Goal: Information Seeking & Learning: Learn about a topic

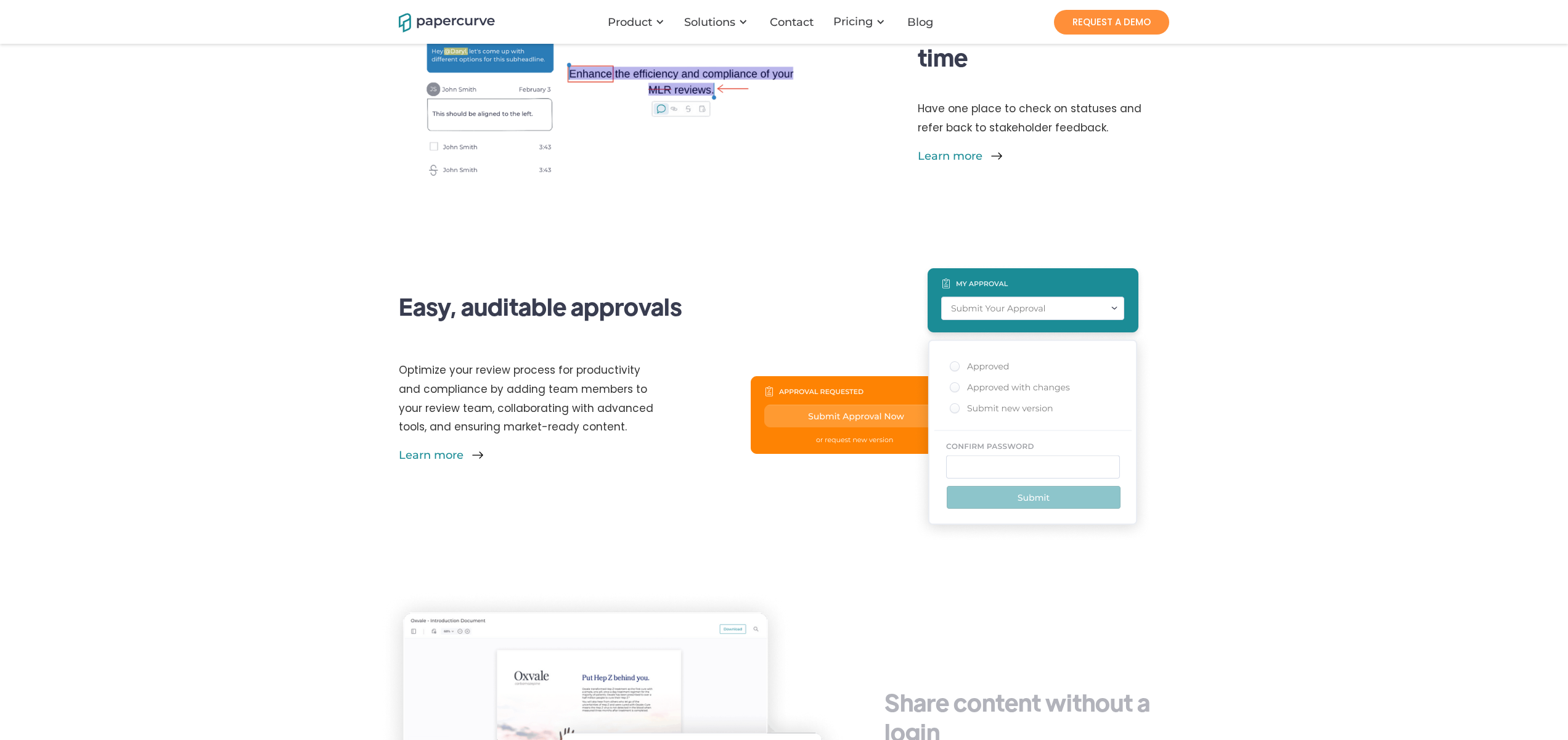
scroll to position [2312, 0]
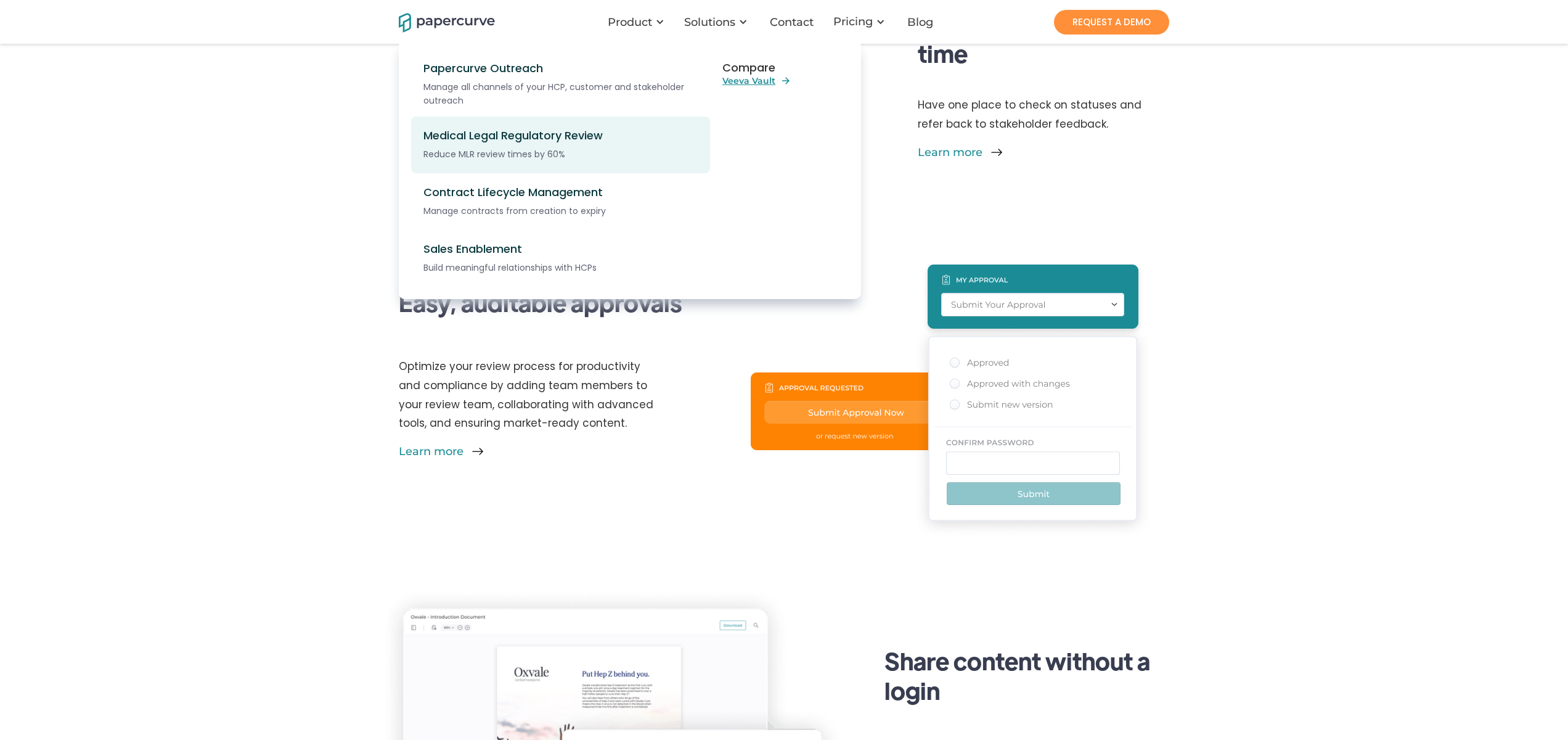
click at [614, 147] on div "Reduce MLR review times by 60%" at bounding box center [568, 154] width 288 height 14
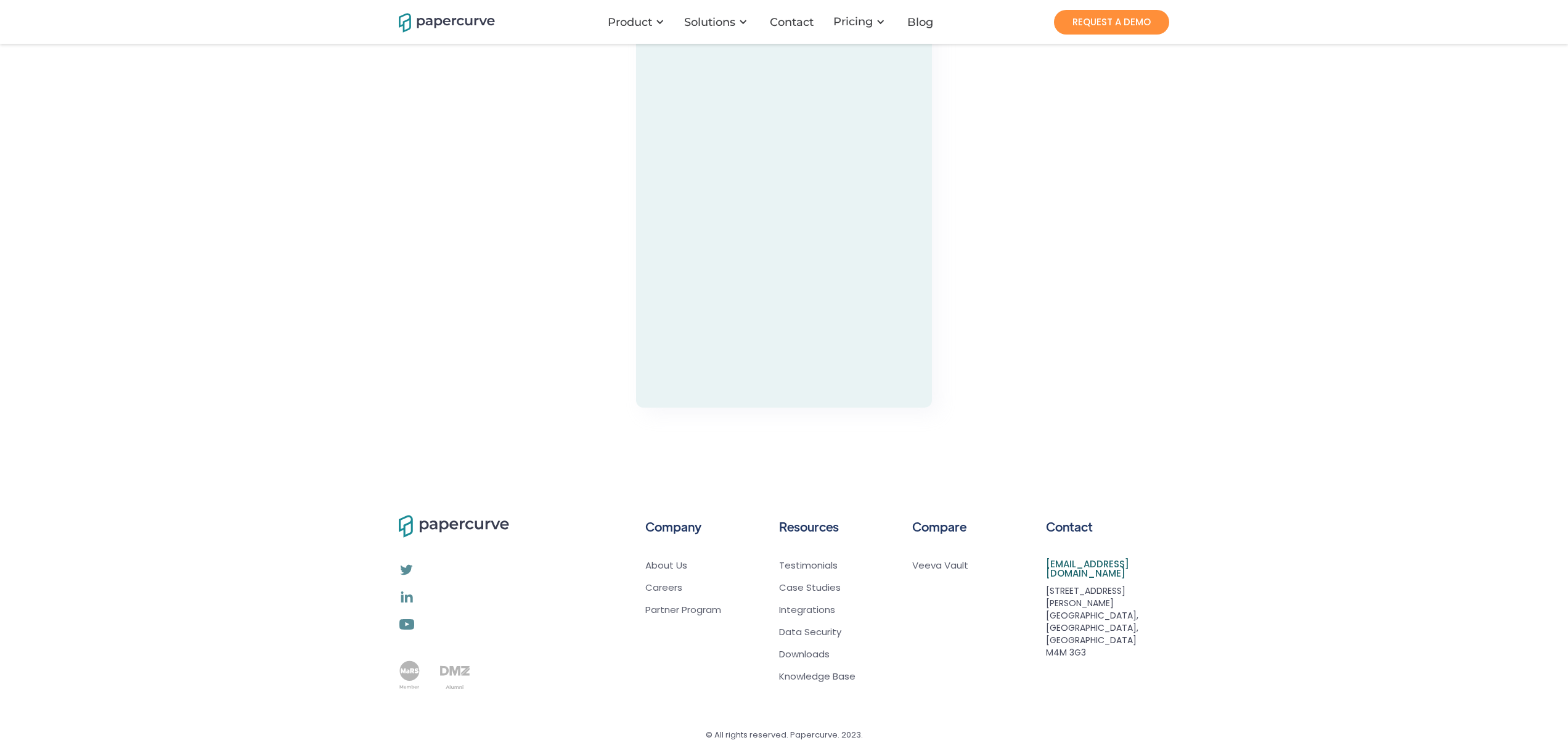
scroll to position [2610, 0]
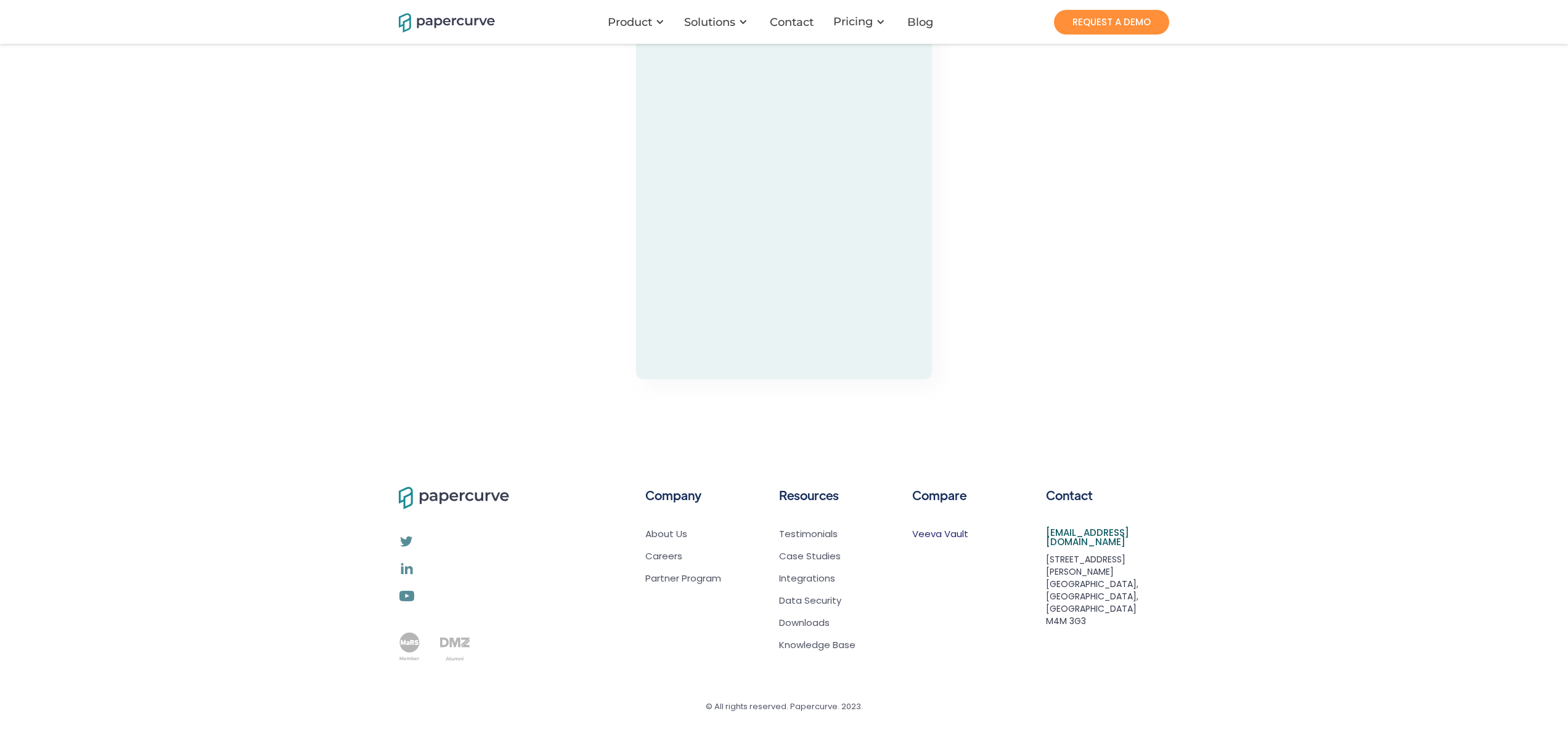
click at [956, 534] on link "Veeva Vault" at bounding box center [940, 534] width 56 height 12
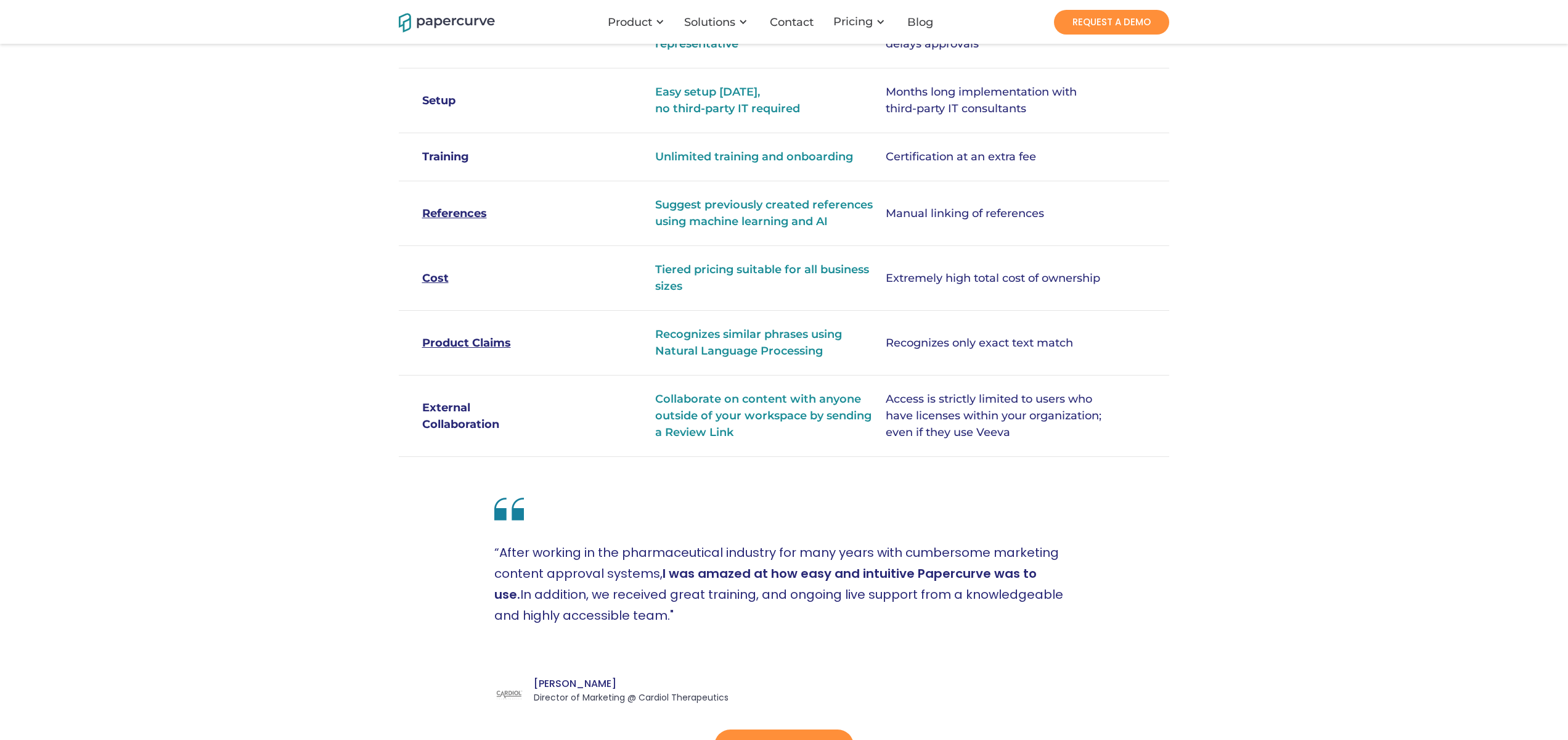
scroll to position [706, 0]
click at [433, 267] on link "Cost" at bounding box center [483, 275] width 120 height 17
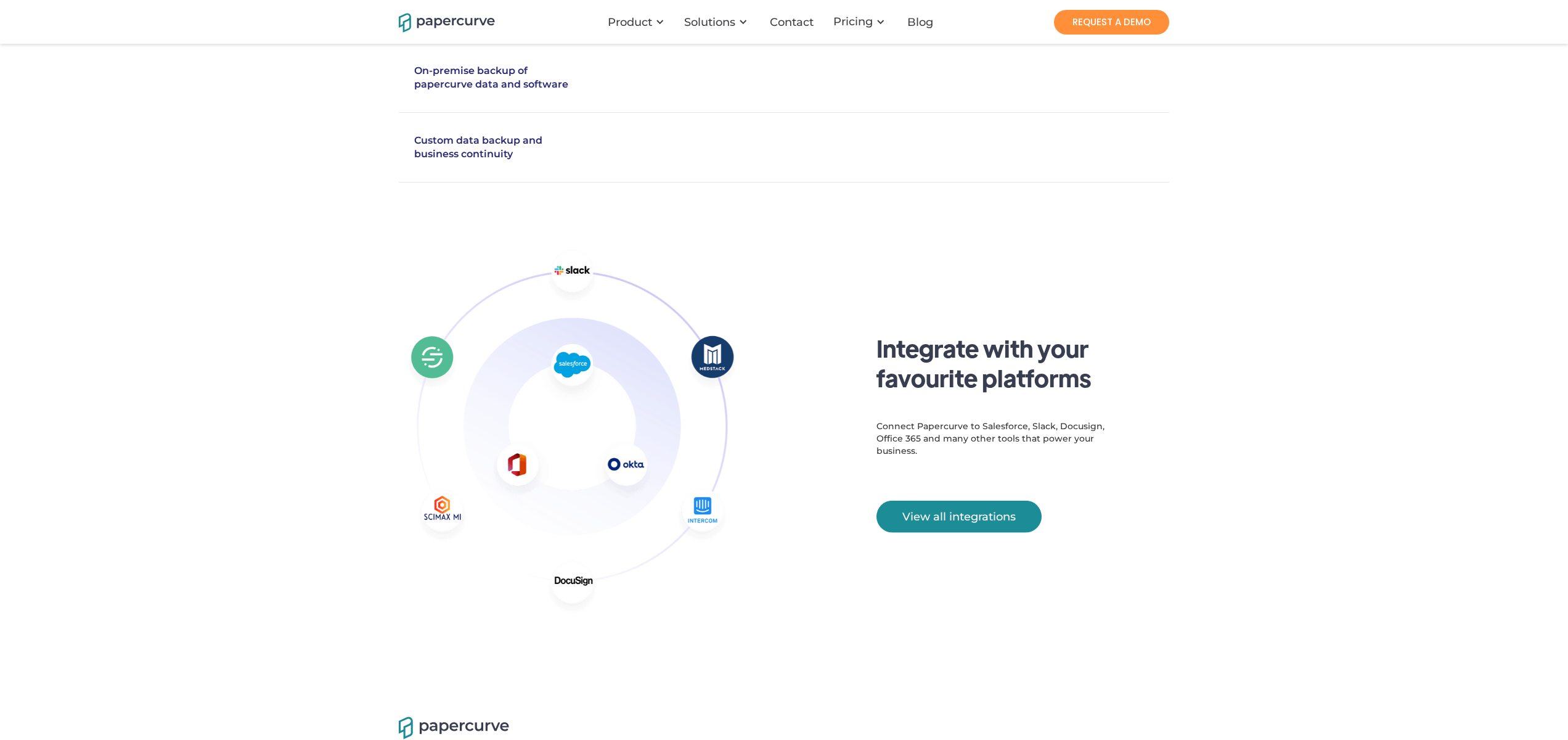
scroll to position [2535, 0]
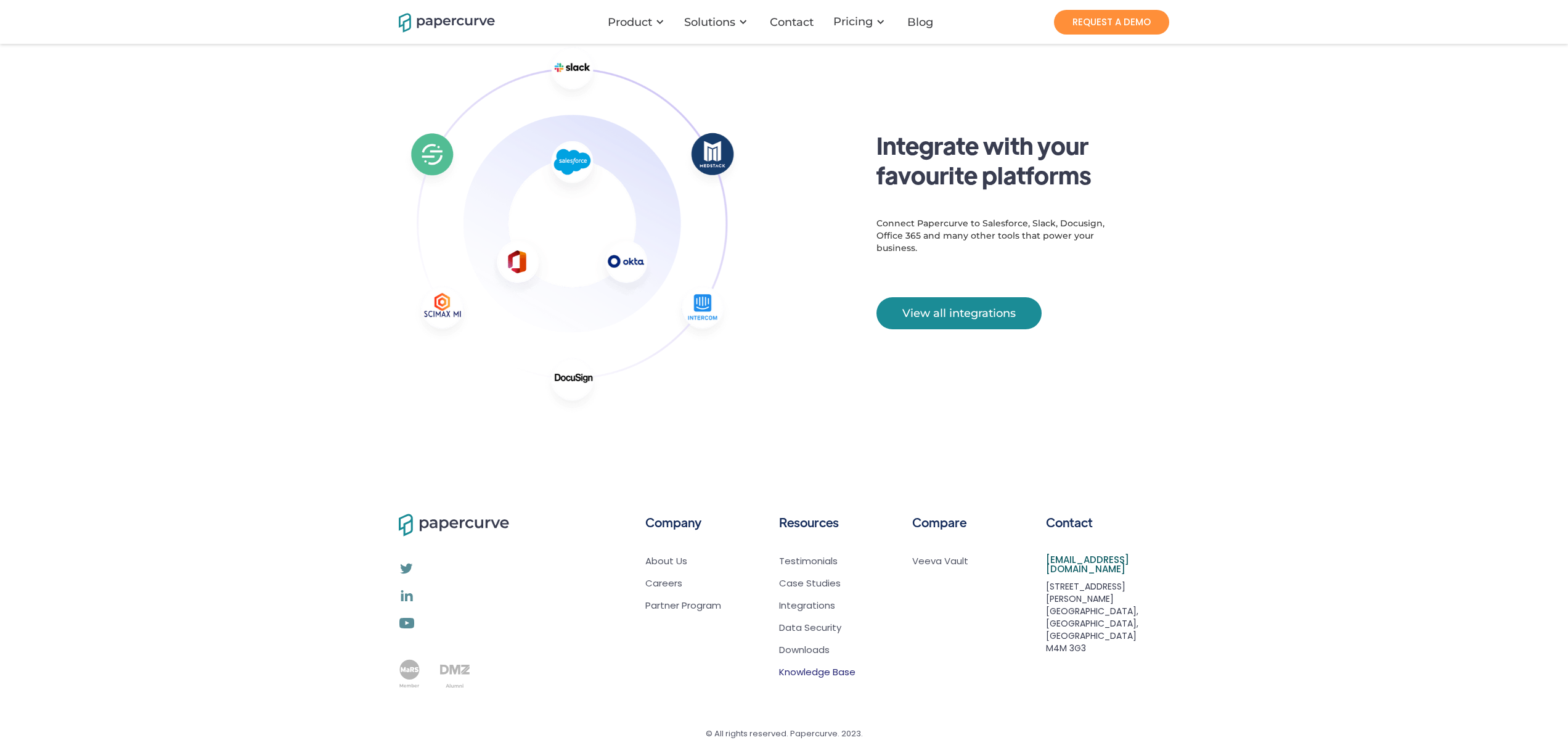
click at [822, 666] on link "Knowledge Base" at bounding box center [817, 672] width 76 height 12
